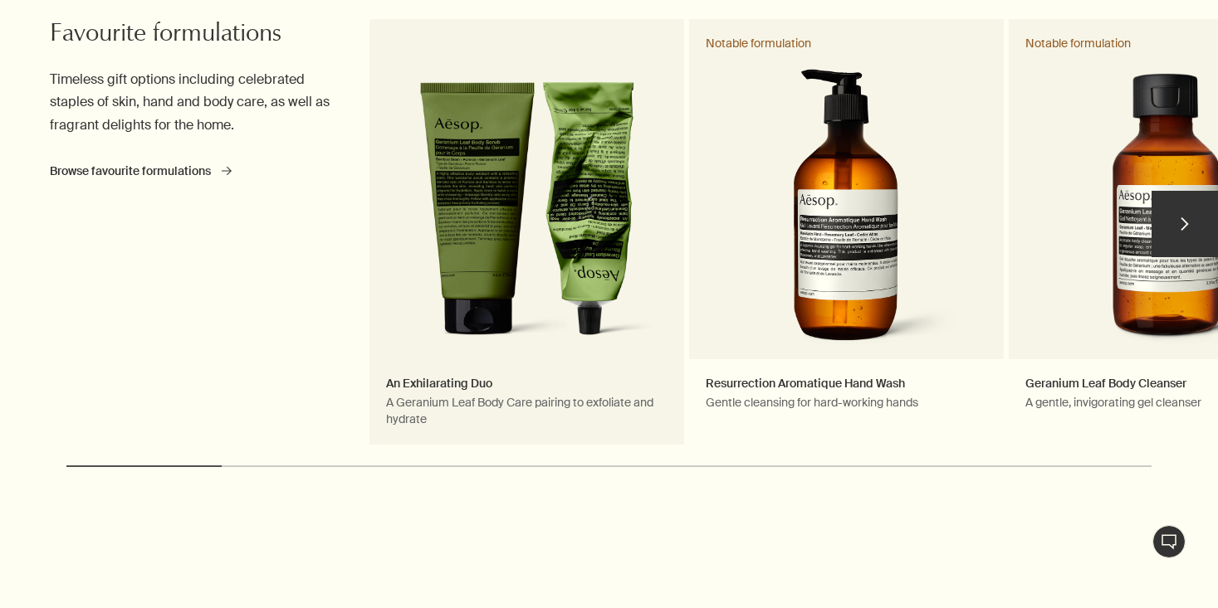
scroll to position [954, 0]
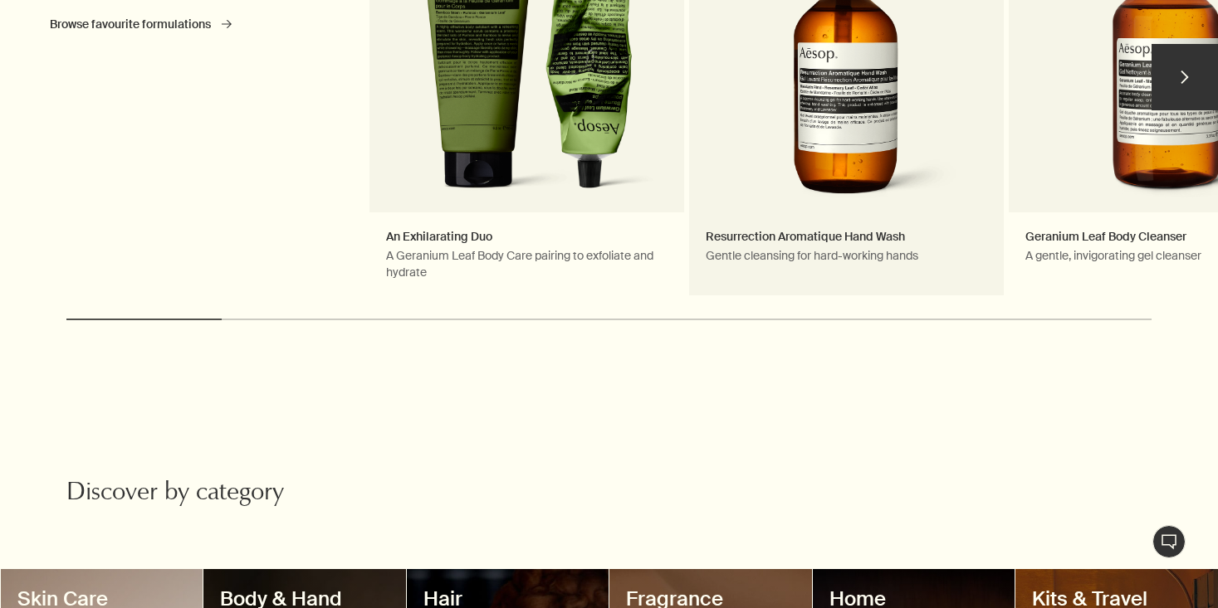
click at [836, 125] on link "Resurrection Aromatique Hand Wash Gentle cleansing for hard-working hands Notab…" at bounding box center [846, 84] width 315 height 425
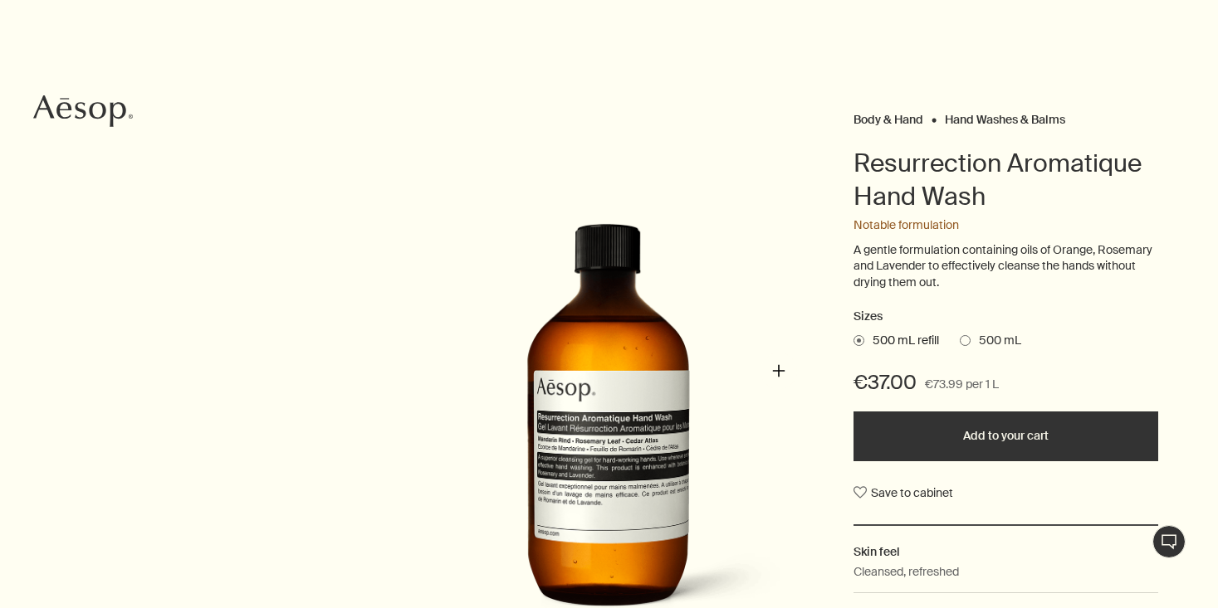
scroll to position [179, 0]
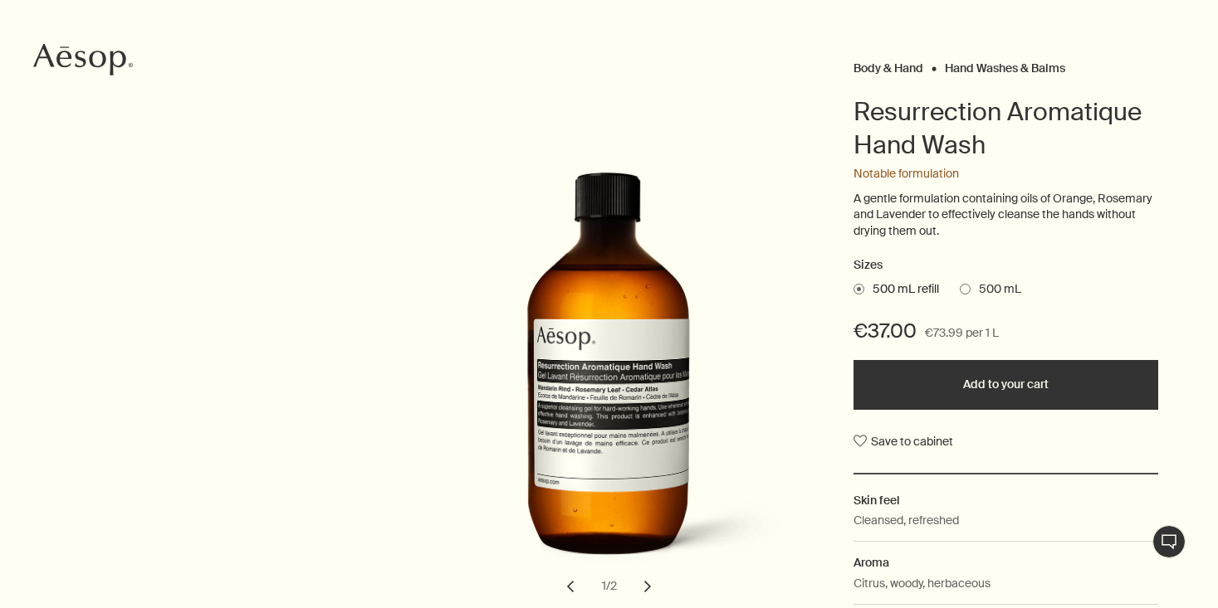
click at [970, 285] on span at bounding box center [964, 289] width 11 height 11
click at [959, 285] on input "500 mL" at bounding box center [959, 286] width 0 height 11
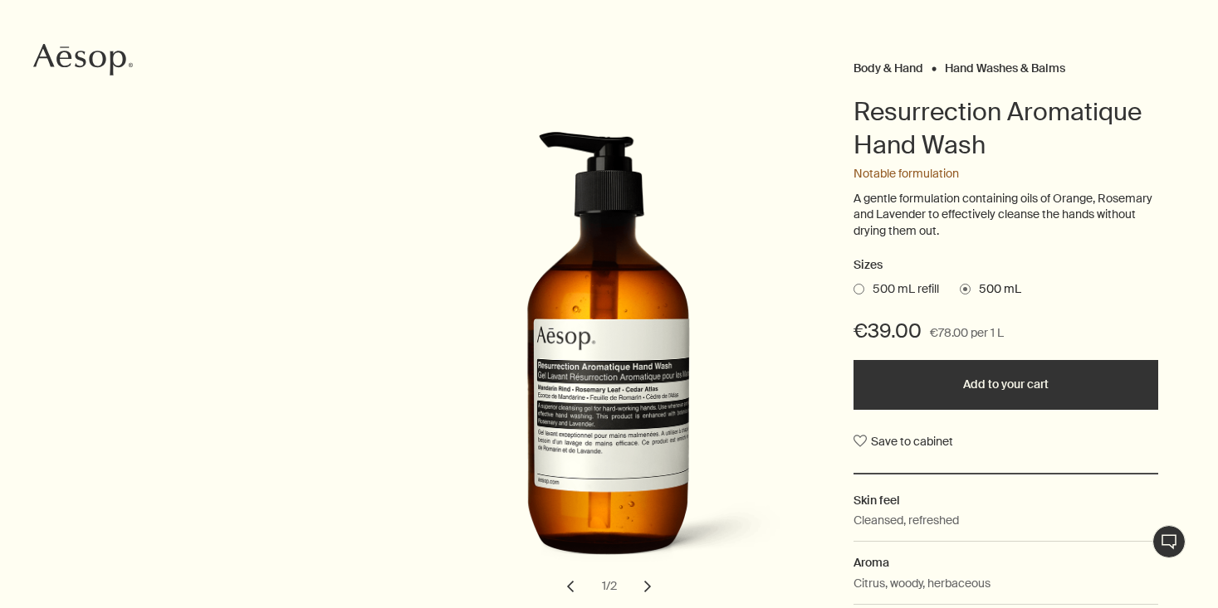
click at [862, 284] on span at bounding box center [858, 289] width 11 height 11
click at [853, 284] on input "500 mL refill" at bounding box center [853, 286] width 0 height 11
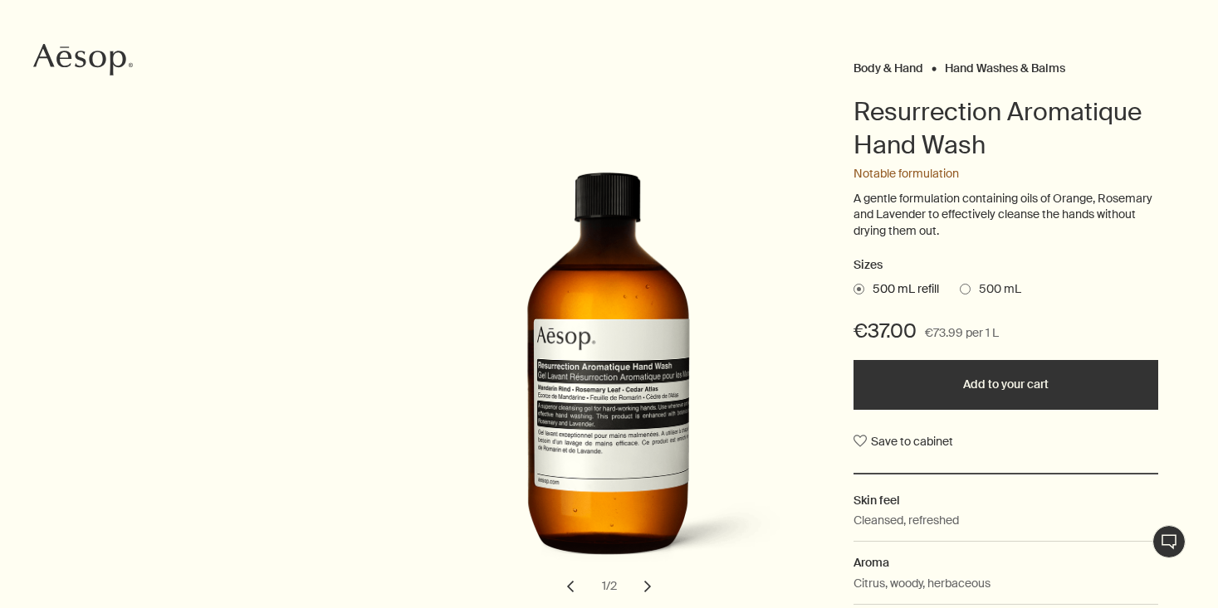
click at [969, 284] on span at bounding box center [964, 289] width 11 height 11
click at [959, 283] on input "500 mL" at bounding box center [959, 286] width 0 height 11
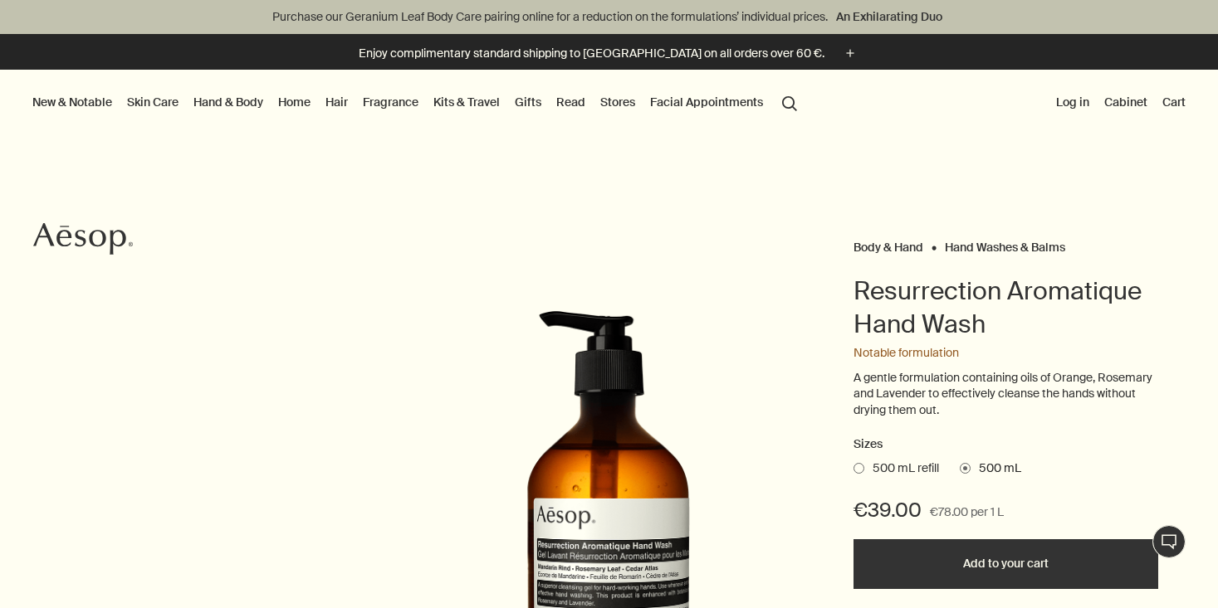
scroll to position [0, 0]
click at [339, 99] on link "Hair" at bounding box center [336, 102] width 29 height 22
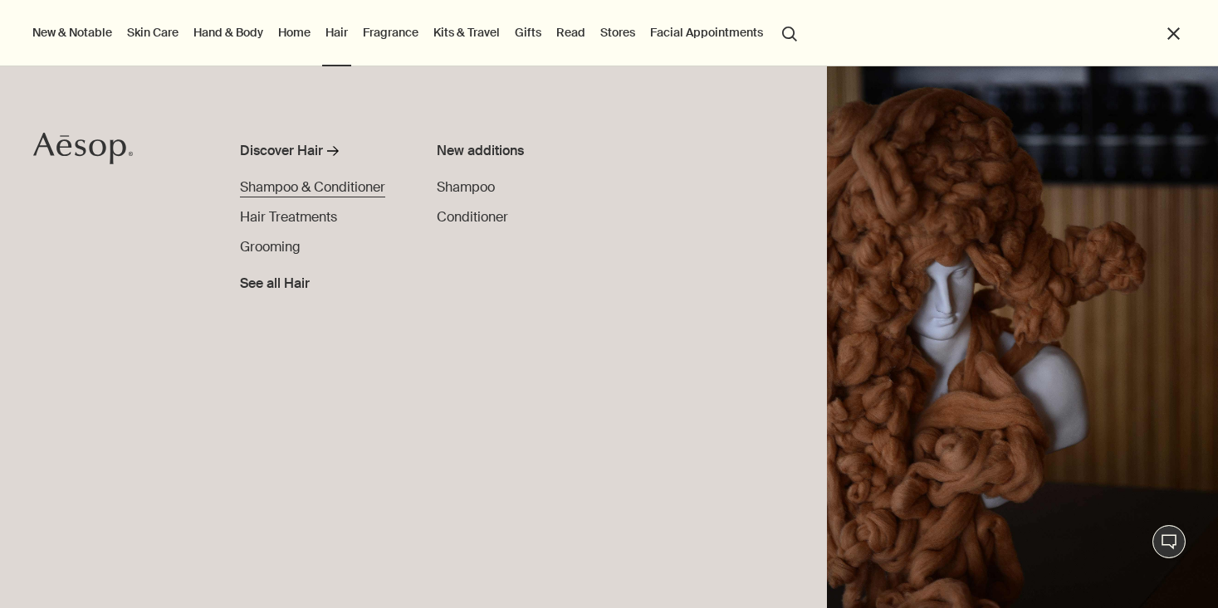
click at [339, 187] on span "Shampoo & Conditioner" at bounding box center [312, 186] width 145 height 17
